Goal: Communication & Community: Answer question/provide support

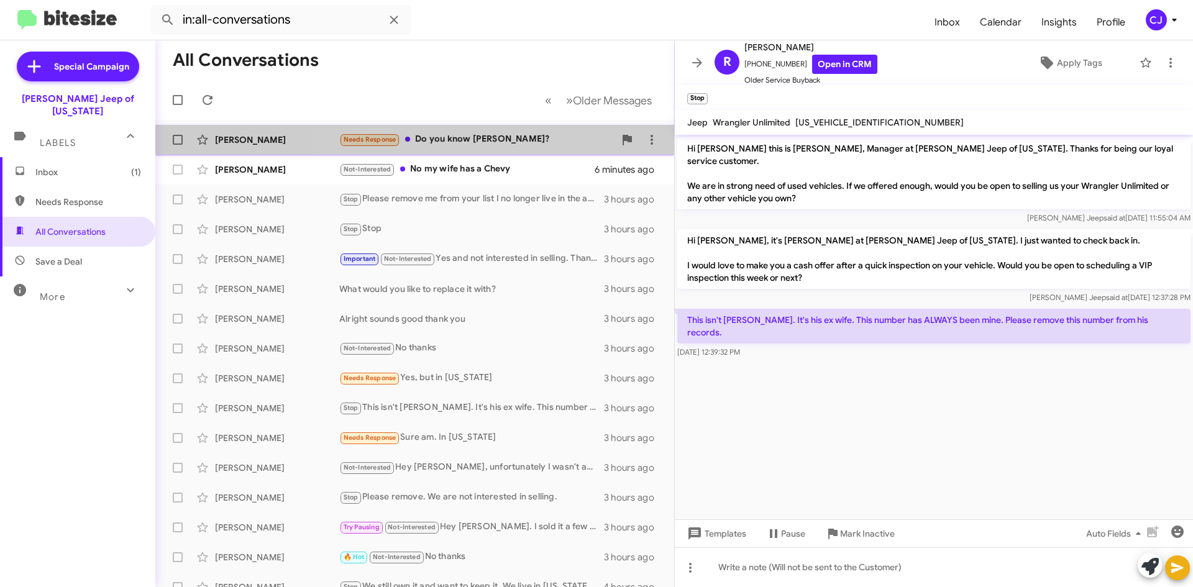
click at [503, 135] on div "Needs Response Do you know [PERSON_NAME]?" at bounding box center [476, 139] width 275 height 14
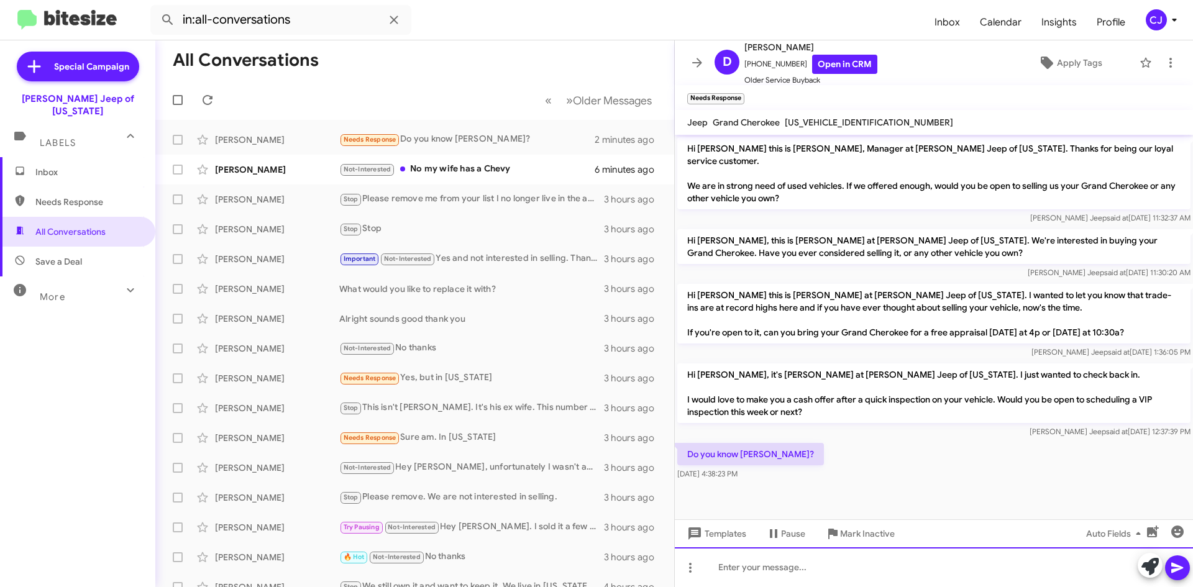
click at [733, 567] on div at bounding box center [934, 567] width 518 height 40
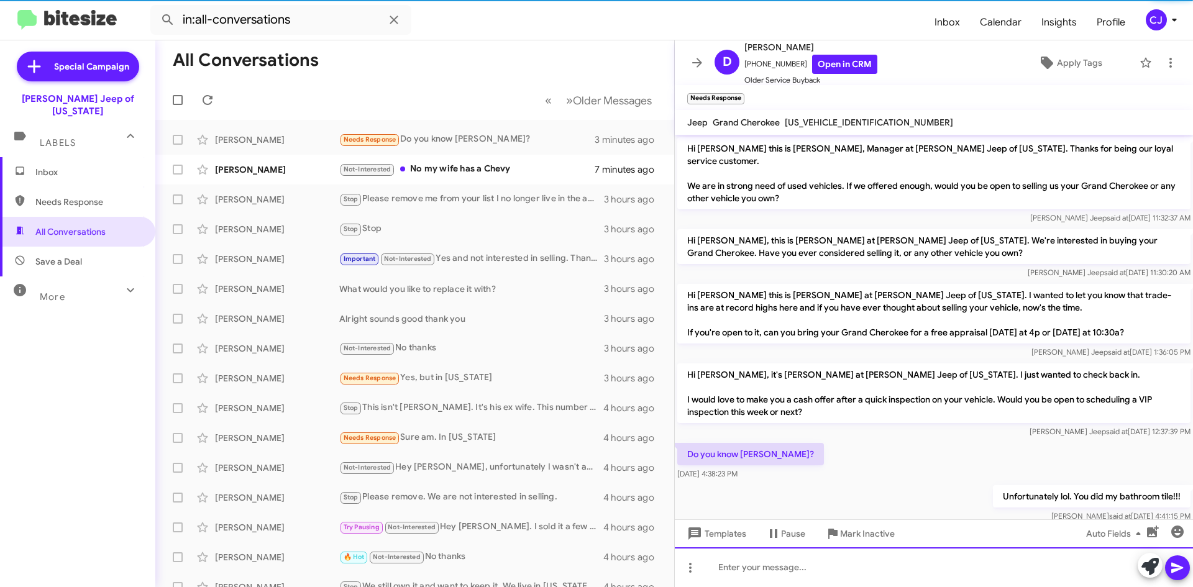
scroll to position [12, 0]
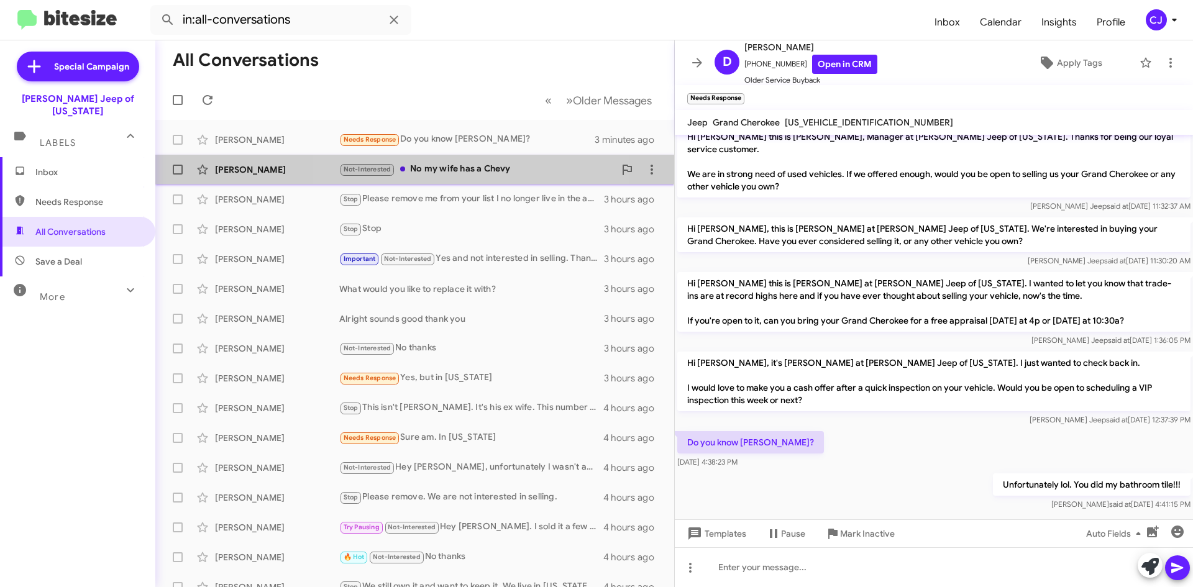
click at [447, 169] on div "Not-Interested No my wife has a Chevy" at bounding box center [476, 169] width 275 height 14
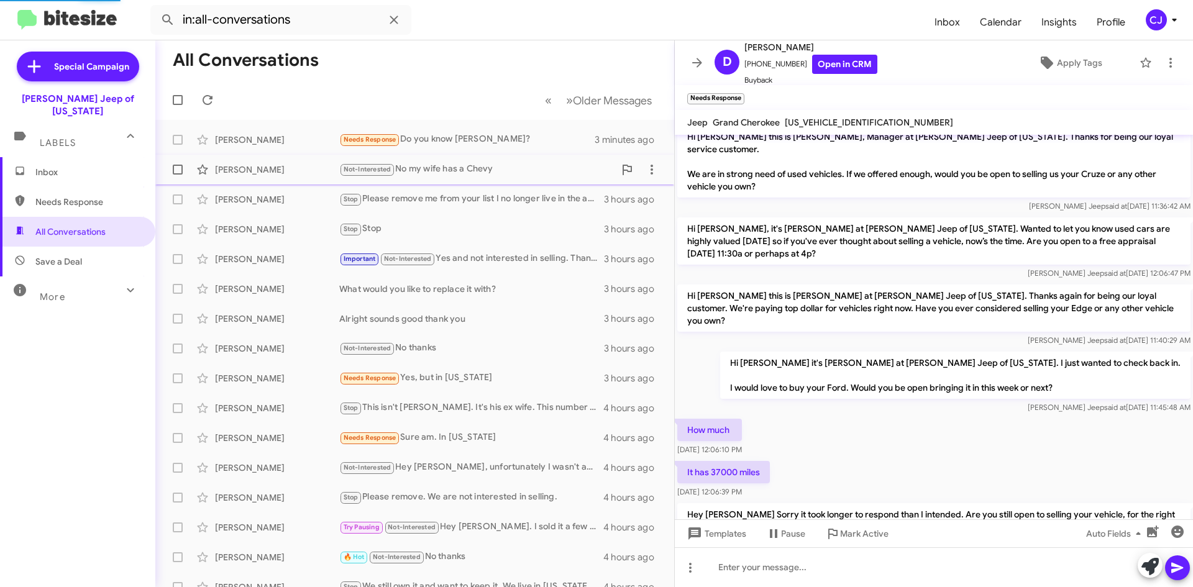
scroll to position [244, 0]
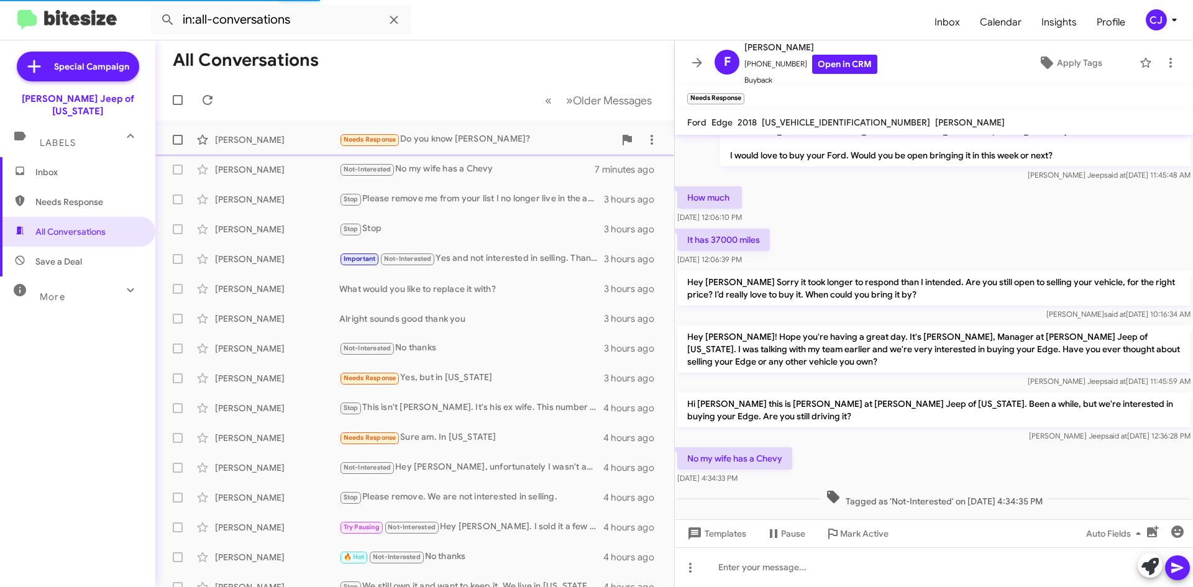
click at [490, 137] on div "Needs Response Do you know [PERSON_NAME]?" at bounding box center [476, 139] width 275 height 14
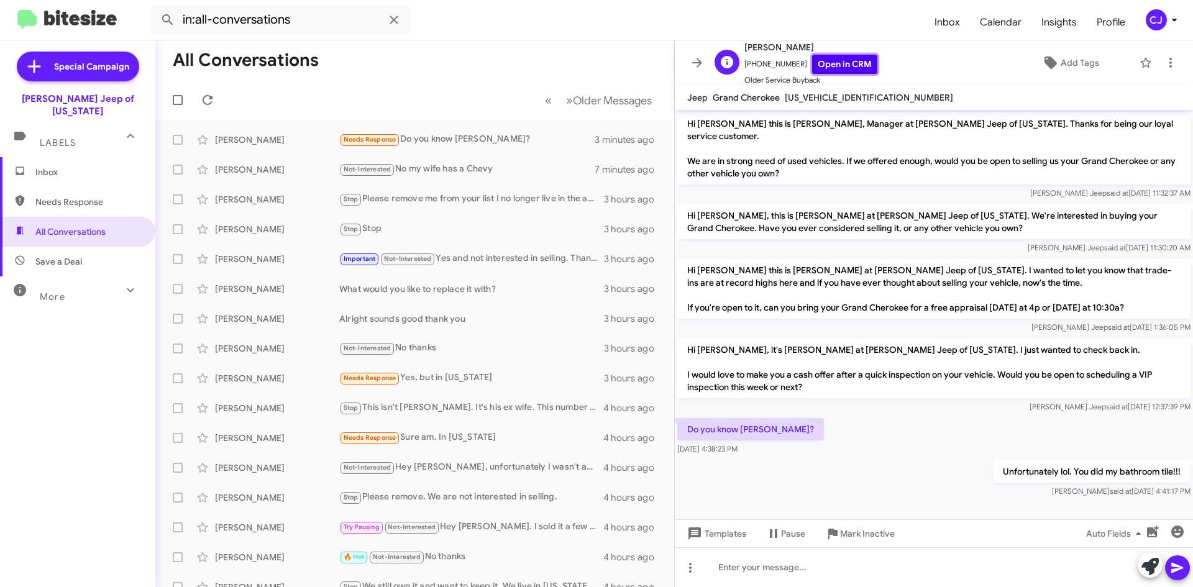
click at [842, 62] on link "Open in CRM" at bounding box center [844, 64] width 65 height 19
